Goal: Check status: Check status

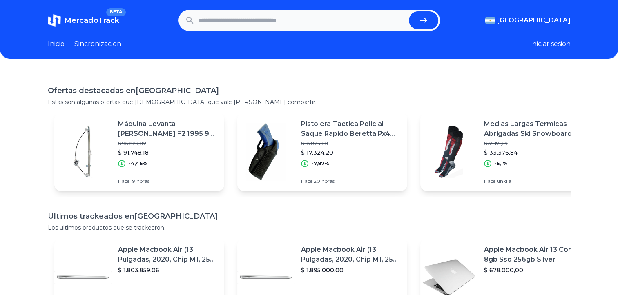
click at [225, 23] on input "text" at bounding box center [301, 20] width 207 height 18
paste input "**********"
click at [426, 19] on icon "submit" at bounding box center [424, 21] width 10 height 10
type input "**********"
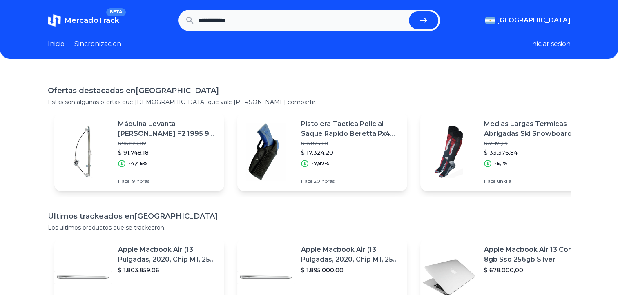
scroll to position [0, 0]
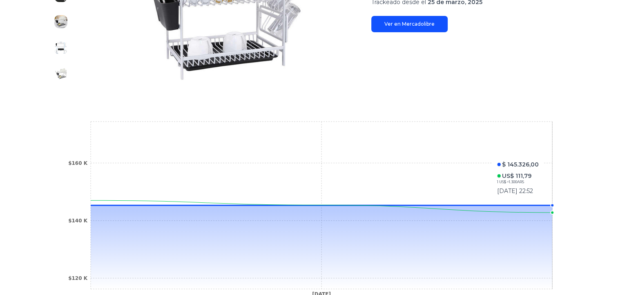
scroll to position [245, 0]
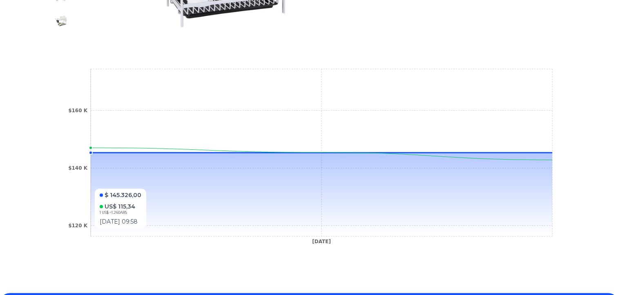
drag, startPoint x: 153, startPoint y: 185, endPoint x: 284, endPoint y: 183, distance: 130.7
click at [284, 183] on icon at bounding box center [322, 195] width 462 height 84
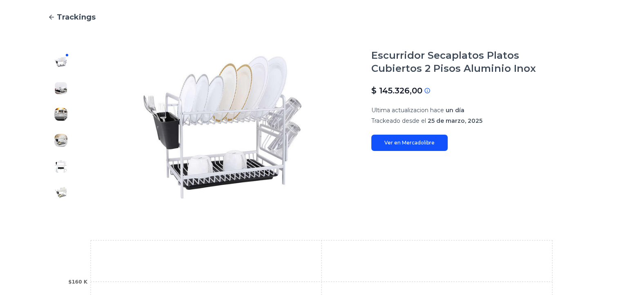
scroll to position [60, 0]
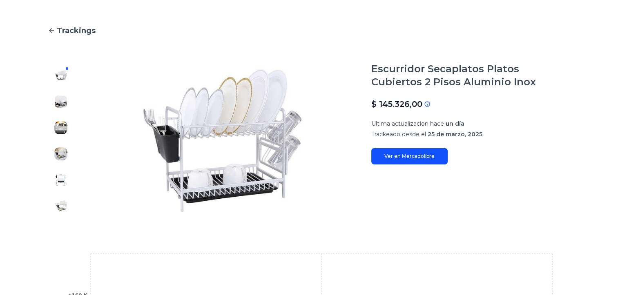
click at [64, 99] on img at bounding box center [60, 101] width 13 height 13
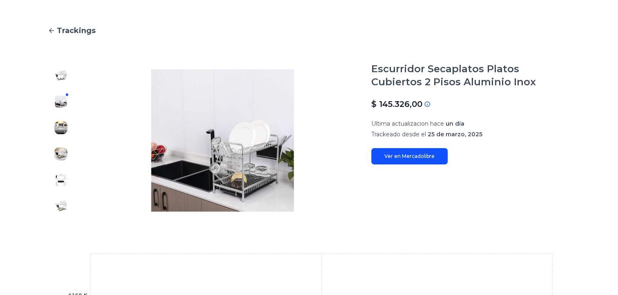
click at [61, 141] on div at bounding box center [61, 140] width 26 height 157
click at [63, 156] on img at bounding box center [60, 153] width 13 height 13
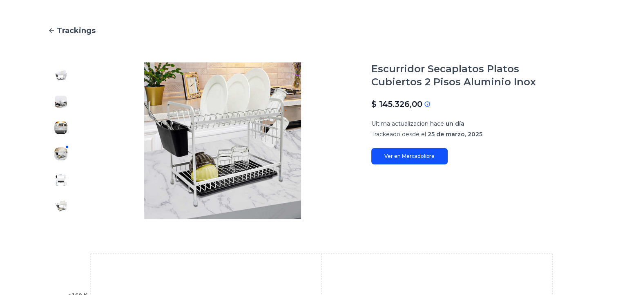
click at [64, 130] on img at bounding box center [60, 127] width 13 height 13
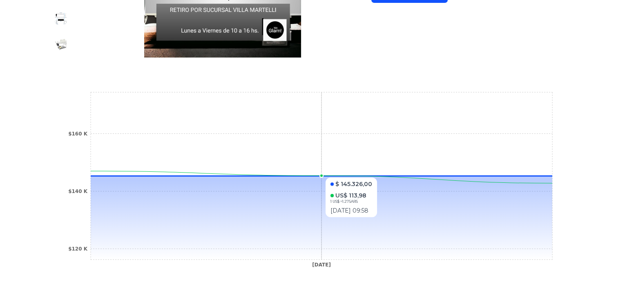
scroll to position [264, 0]
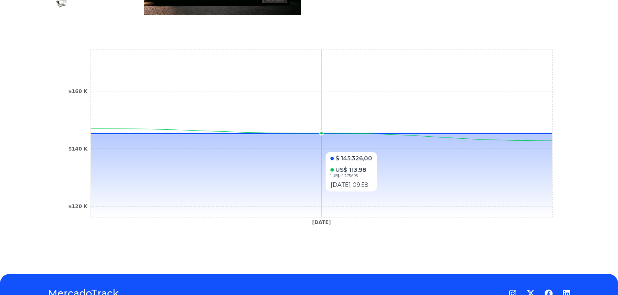
click at [247, 195] on icon at bounding box center [322, 176] width 462 height 84
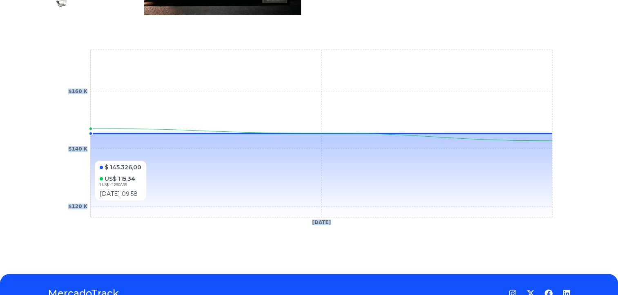
drag, startPoint x: 320, startPoint y: 217, endPoint x: 196, endPoint y: 204, distance: 124.9
click at [196, 204] on icon "25 Mar 25 $120 K $140 K $160 K" at bounding box center [309, 140] width 490 height 184
click at [73, 176] on icon "25 Mar 25 $120 K $140 K $160 K" at bounding box center [309, 140] width 490 height 184
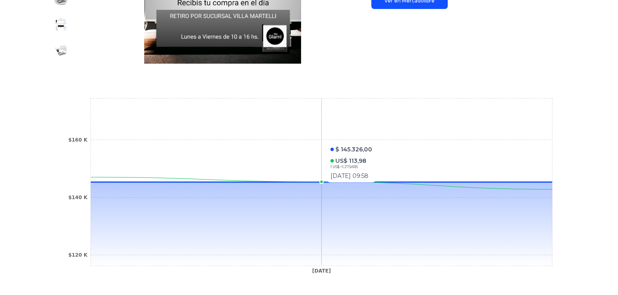
scroll to position [142, 0]
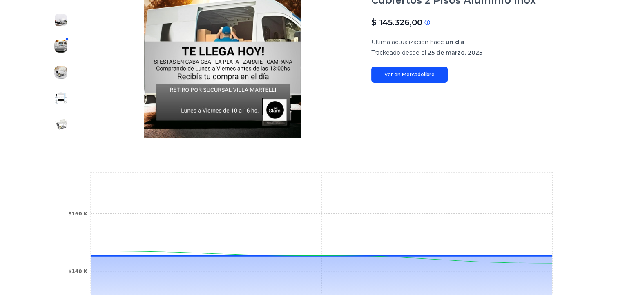
click at [405, 81] on link "Ver en Mercadolibre" at bounding box center [409, 75] width 76 height 16
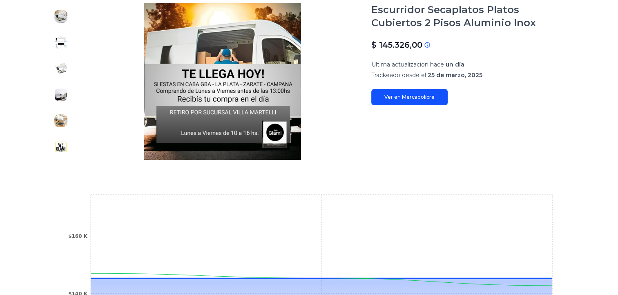
scroll to position [223, 0]
